Goal: Information Seeking & Learning: Learn about a topic

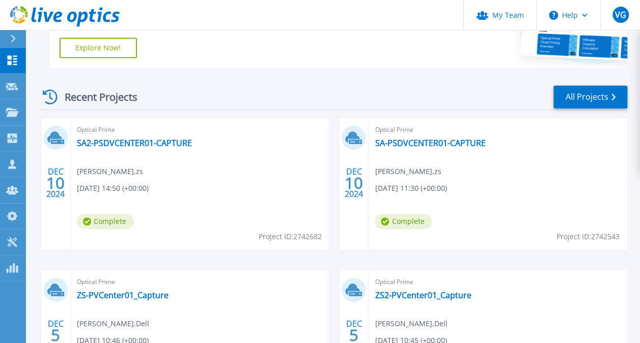
scroll to position [255, 0]
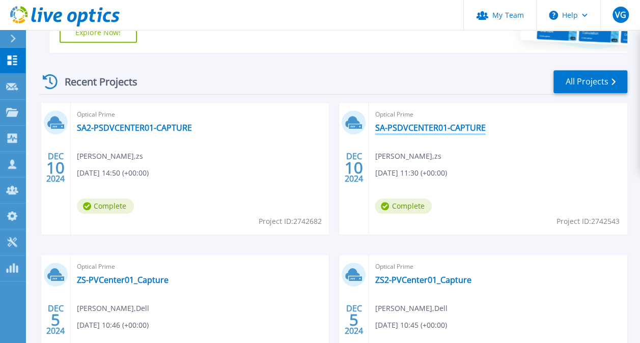
click at [464, 129] on link "SA-PSDVCENTER01-CAPTURE" at bounding box center [430, 128] width 111 height 10
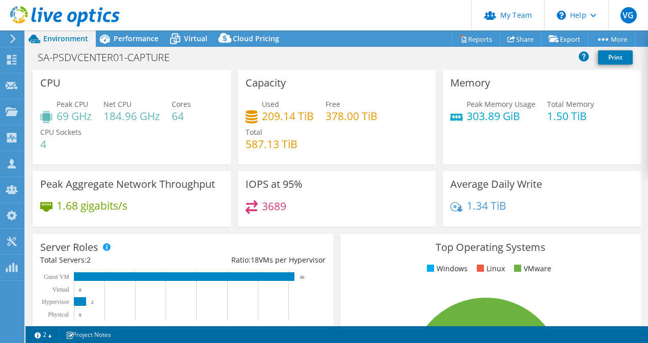
select select "USD"
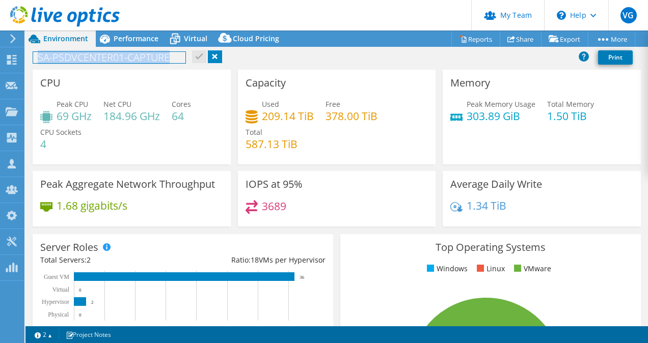
drag, startPoint x: 177, startPoint y: 58, endPoint x: 33, endPoint y: 58, distance: 144.7
click at [33, 58] on h1 "SA-PSDVCENTER01-CAPTURE" at bounding box center [109, 57] width 152 height 11
copy h1 "SA-PSDVCENTER01-CAPTURE"
click at [285, 55] on div "SA-PSDVCENTER01-CAPTURE Print" at bounding box center [336, 57] width 623 height 19
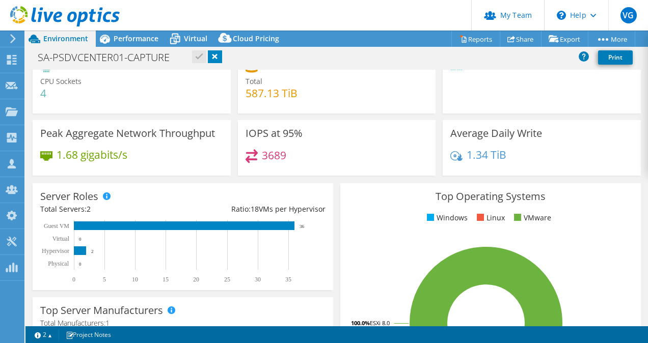
click at [47, 157] on icon at bounding box center [46, 155] width 12 height 9
click at [59, 133] on h3 "Peak Aggregate Network Throughput" at bounding box center [127, 133] width 175 height 11
click at [46, 159] on icon at bounding box center [46, 155] width 12 height 9
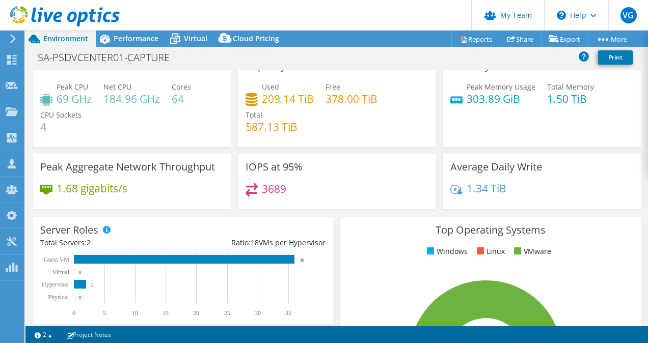
scroll to position [0, 0]
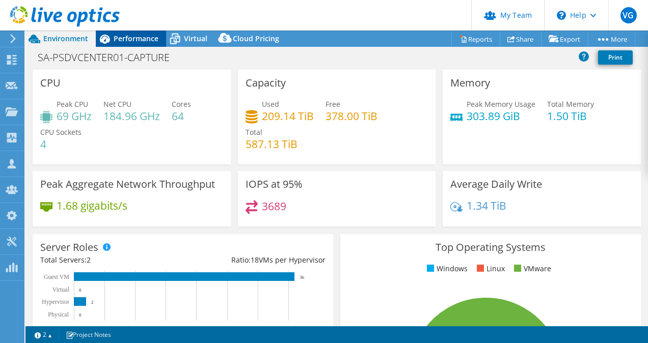
click at [130, 42] on span "Performance" at bounding box center [136, 39] width 45 height 10
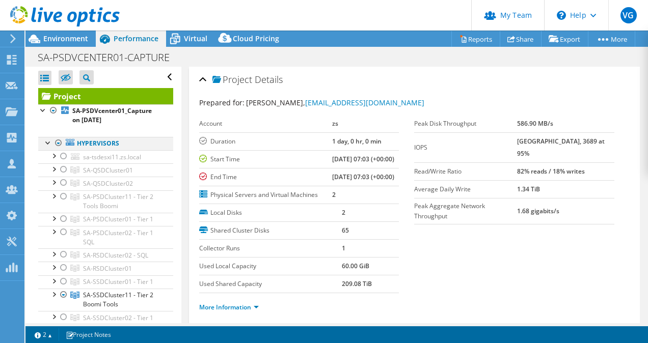
click at [47, 144] on div at bounding box center [48, 142] width 10 height 10
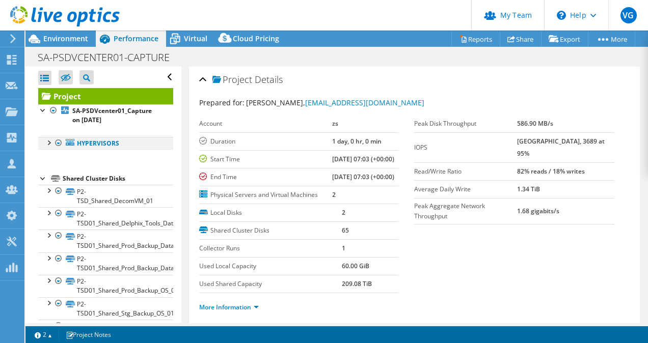
click at [47, 144] on div at bounding box center [48, 142] width 10 height 10
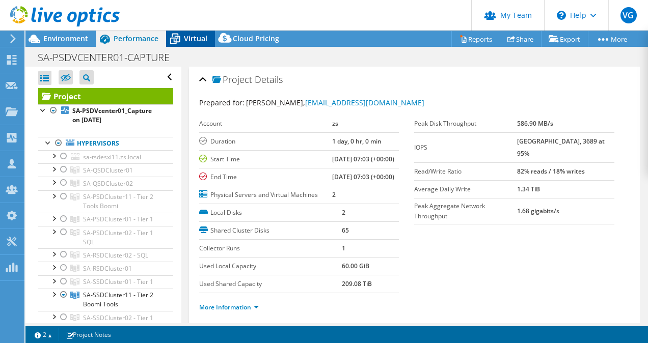
click at [196, 39] on span "Virtual" at bounding box center [195, 39] width 23 height 10
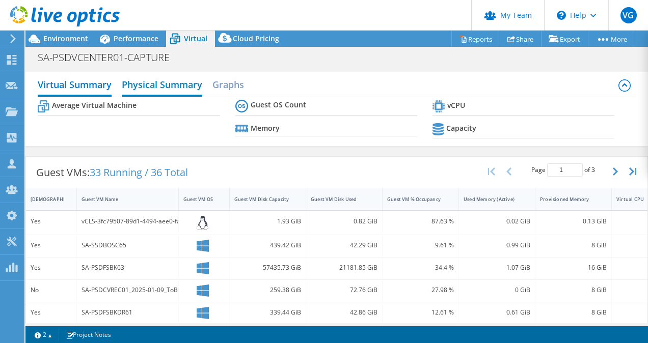
click at [165, 80] on h2 "Physical Summary" at bounding box center [162, 85] width 80 height 22
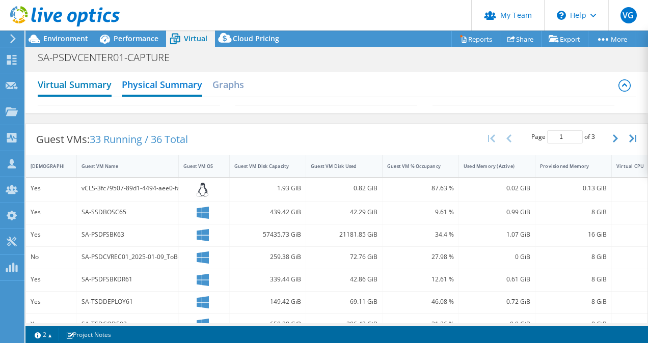
click at [101, 87] on h2 "Virtual Summary" at bounding box center [75, 85] width 74 height 22
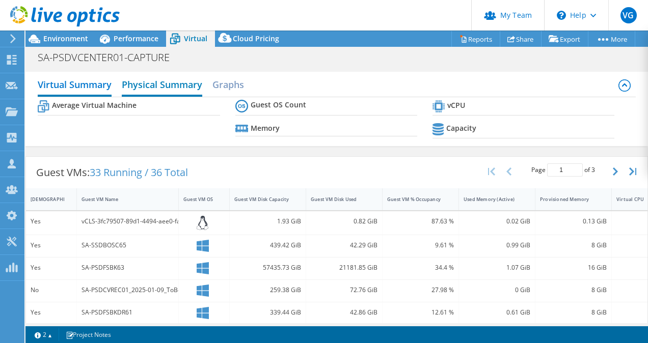
click at [182, 86] on h2 "Physical Summary" at bounding box center [162, 85] width 80 height 22
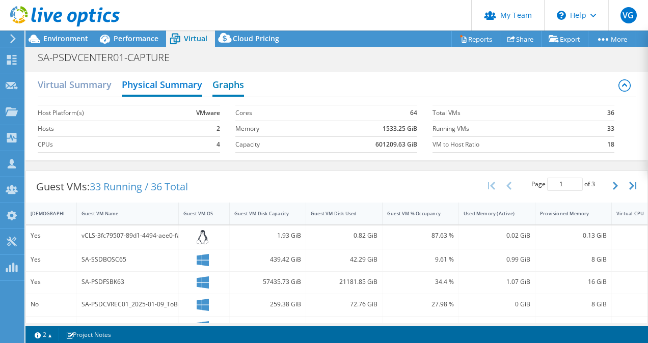
click at [223, 83] on h2 "Graphs" at bounding box center [228, 85] width 32 height 22
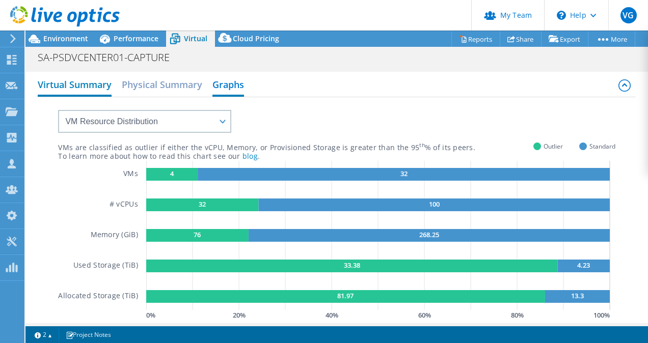
click at [80, 90] on h2 "Virtual Summary" at bounding box center [75, 85] width 74 height 22
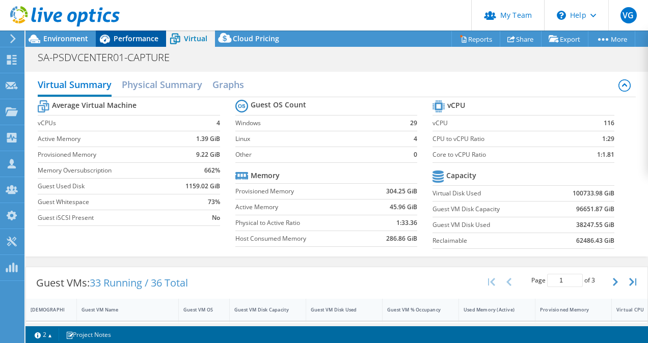
click at [109, 35] on icon at bounding box center [105, 39] width 18 height 18
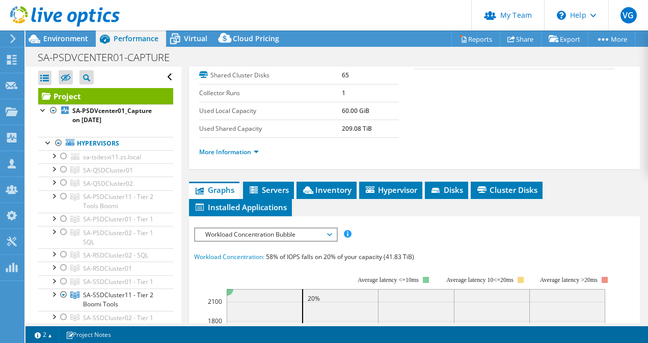
scroll to position [204, 0]
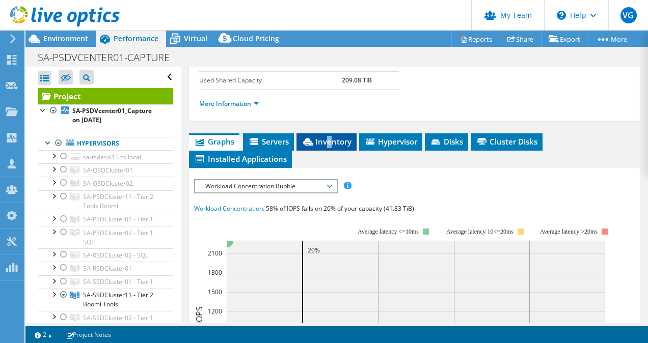
click at [329, 147] on span "Inventory" at bounding box center [327, 142] width 50 height 10
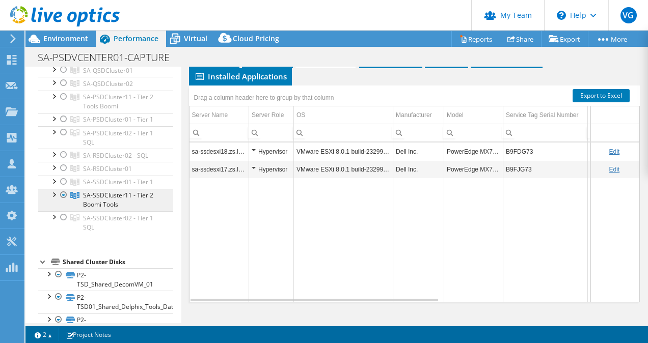
scroll to position [51, 0]
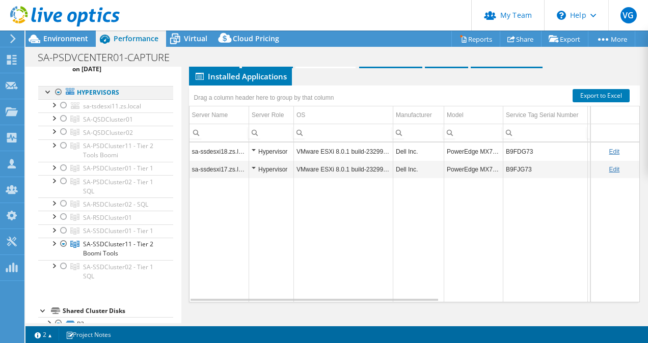
click at [45, 89] on div at bounding box center [48, 91] width 10 height 10
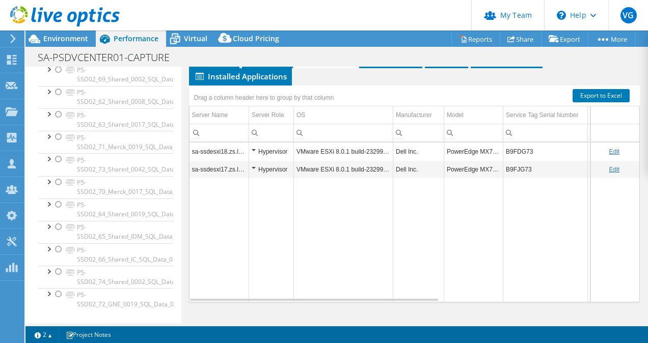
scroll to position [0, 0]
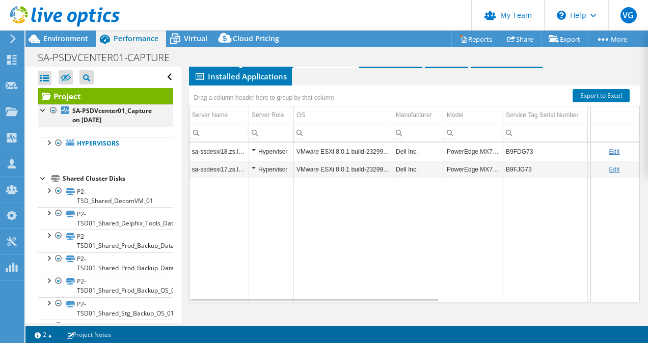
click at [44, 109] on div at bounding box center [43, 109] width 10 height 10
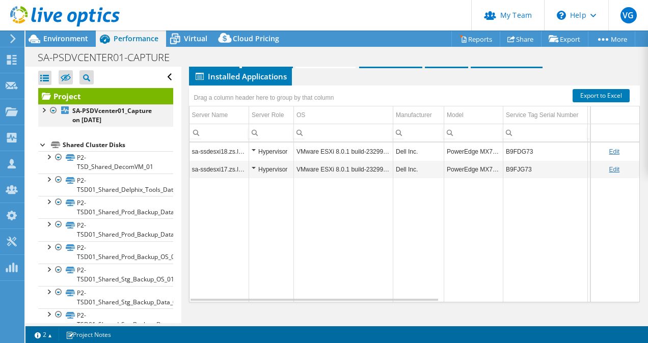
click at [44, 109] on div at bounding box center [43, 109] width 10 height 10
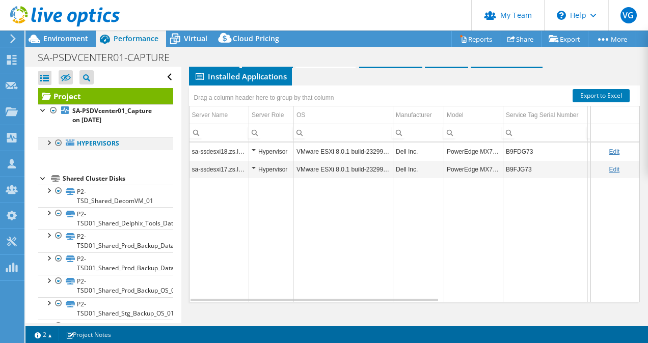
click at [50, 138] on div at bounding box center [48, 142] width 10 height 10
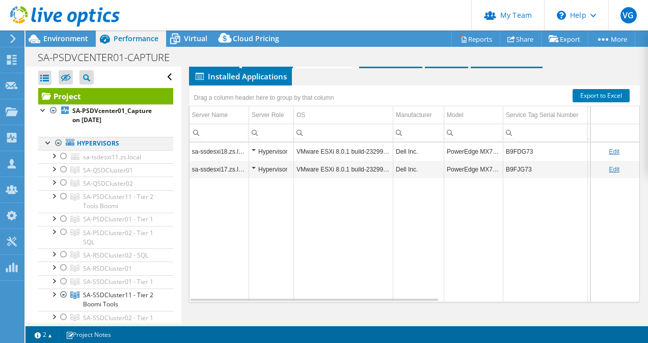
click at [50, 138] on div at bounding box center [48, 142] width 10 height 10
